Goal: Task Accomplishment & Management: Complete application form

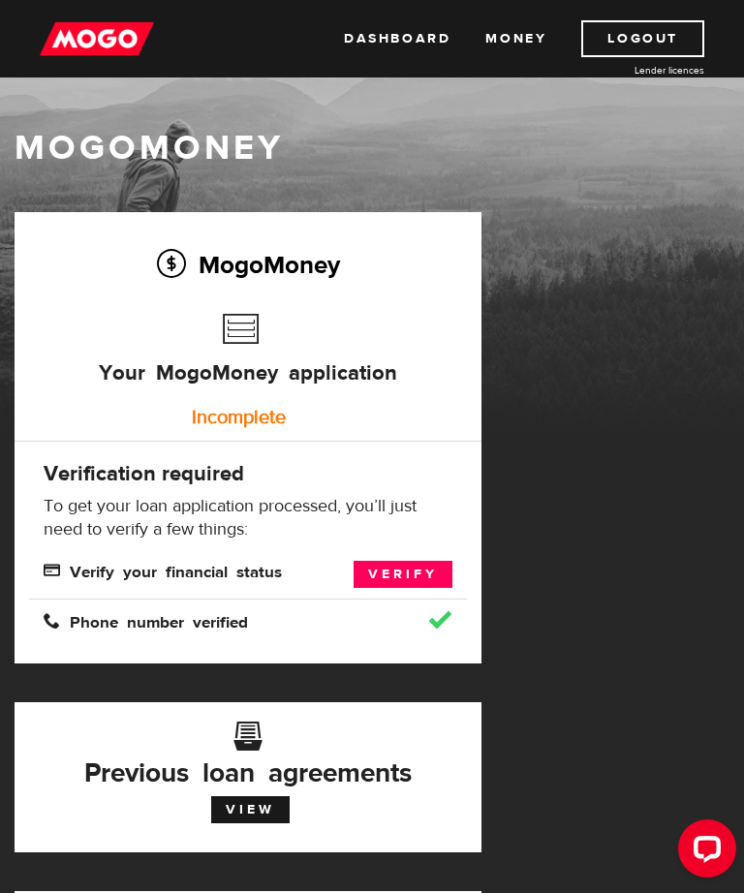
click at [398, 565] on link "Verify" at bounding box center [403, 574] width 99 height 27
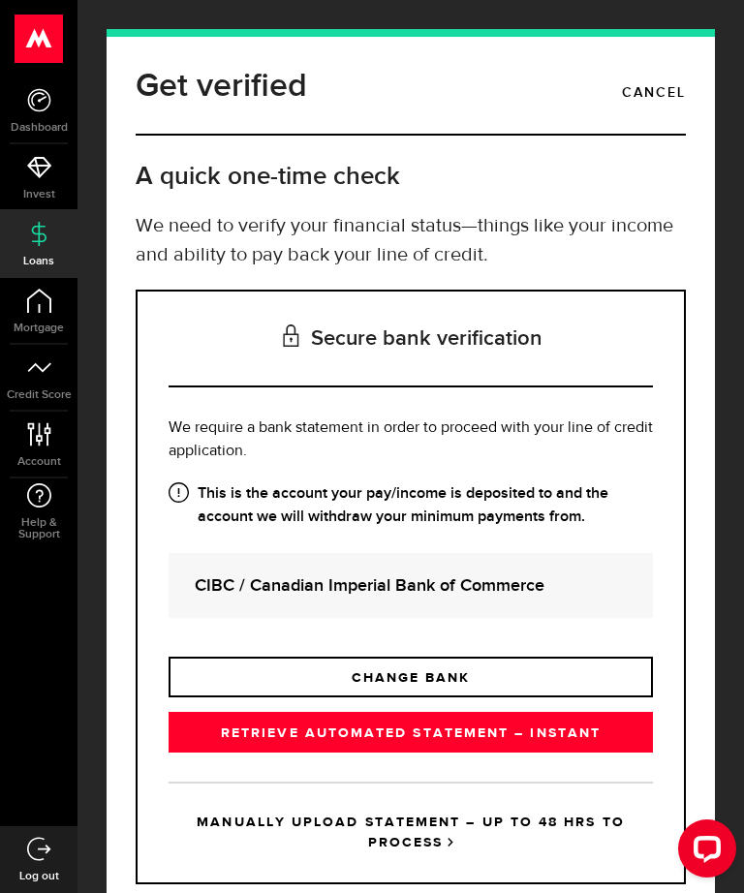
click at [357, 731] on link "RETRIEVE AUTOMATED STATEMENT – INSTANT" at bounding box center [411, 732] width 484 height 41
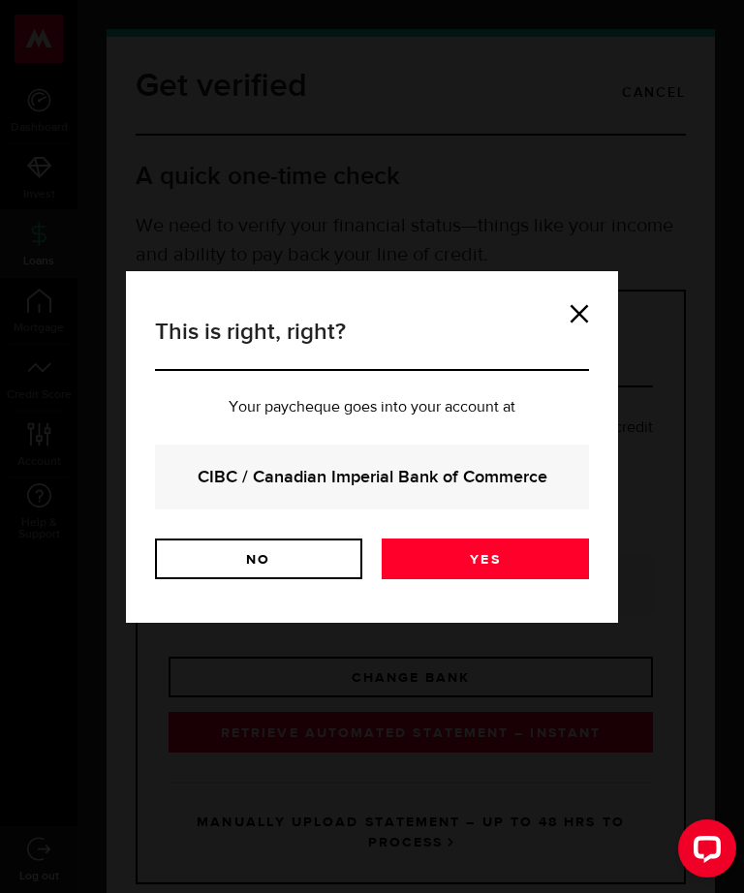
click at [480, 544] on link "Yes" at bounding box center [485, 559] width 207 height 41
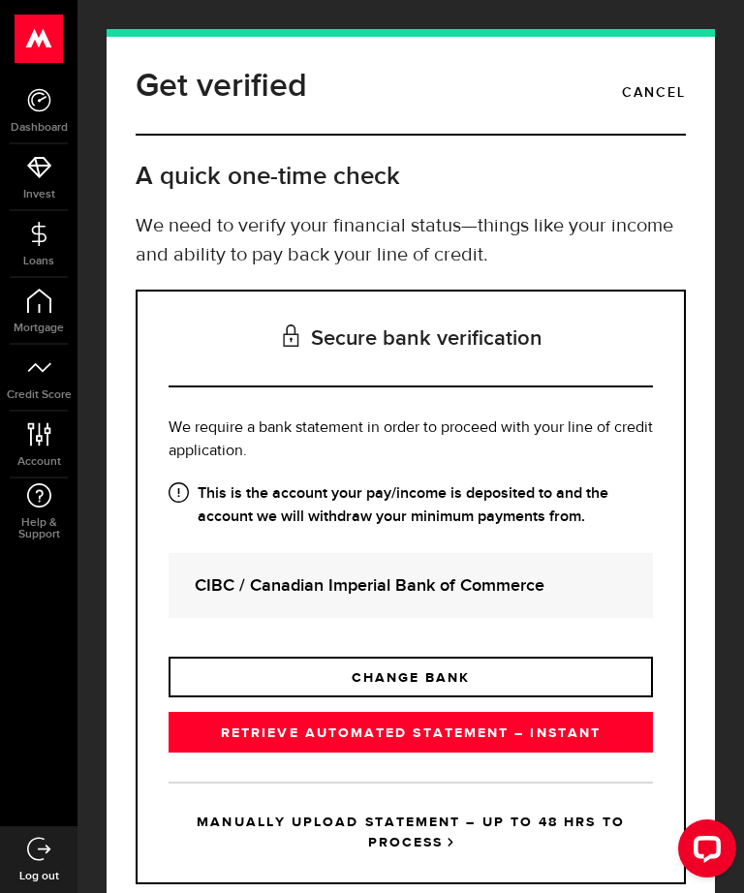
click at [320, 733] on link "RETRIEVE AUTOMATED STATEMENT – INSTANT" at bounding box center [411, 732] width 484 height 41
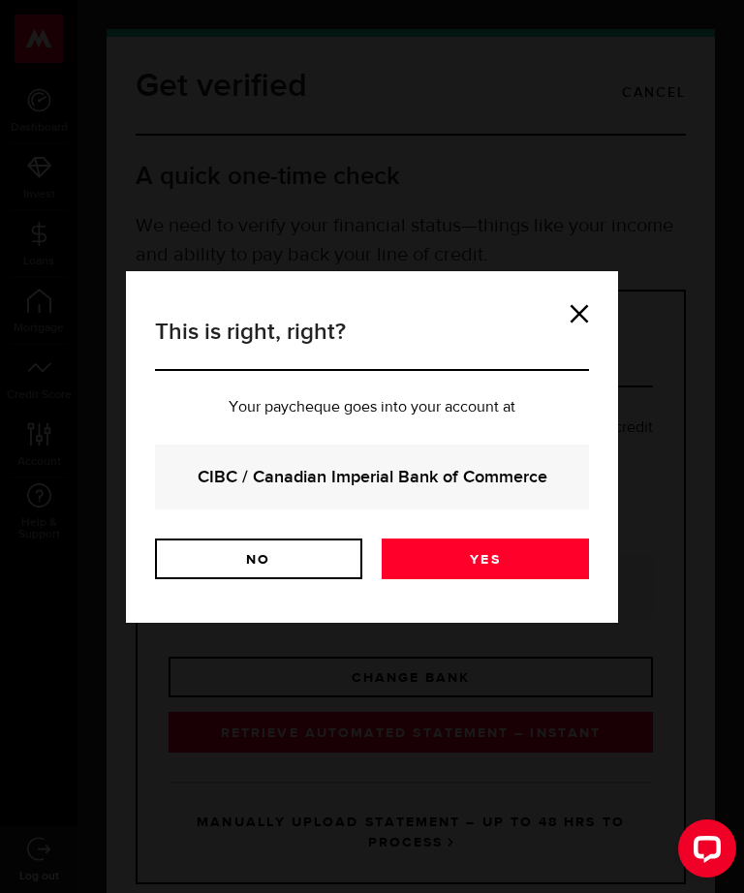
click at [474, 550] on link "Yes" at bounding box center [485, 559] width 207 height 41
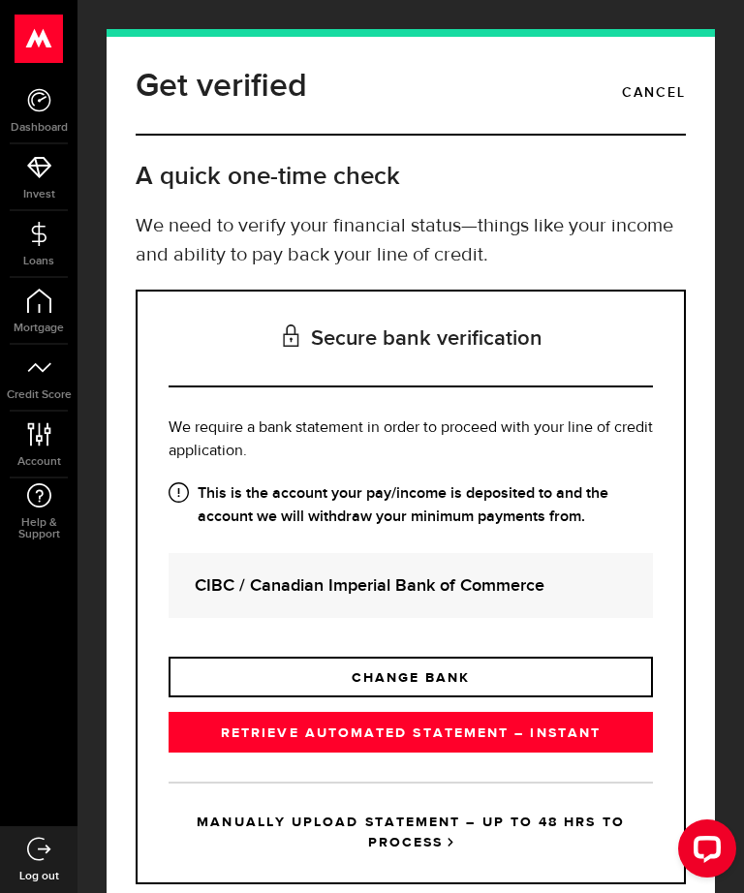
click at [709, 835] on div "Open LiveChat chat widget" at bounding box center [707, 847] width 31 height 31
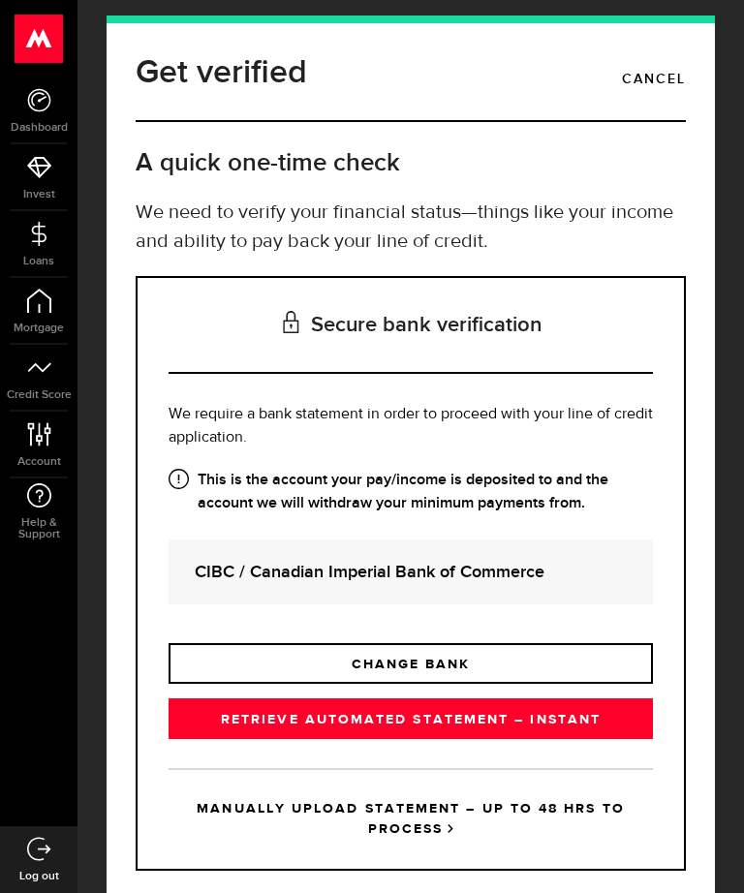
scroll to position [75, 0]
